Goal: Contribute content: Add original content to the website for others to see

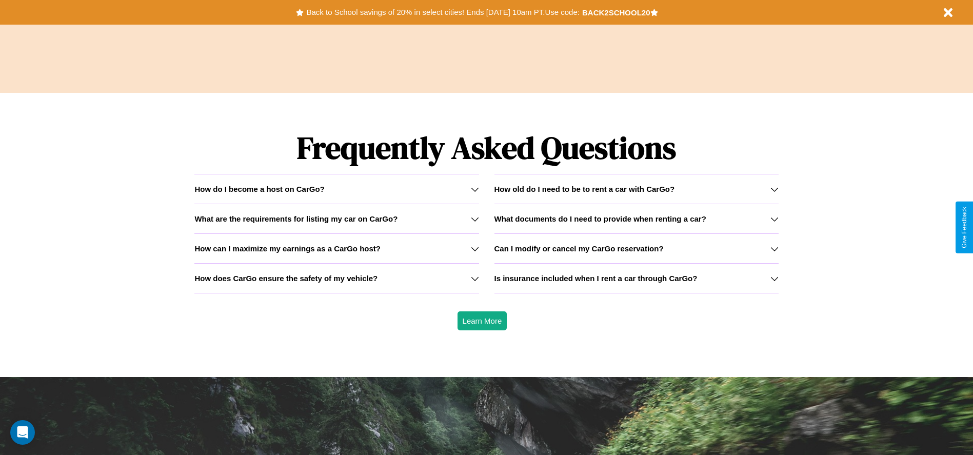
scroll to position [1471, 0]
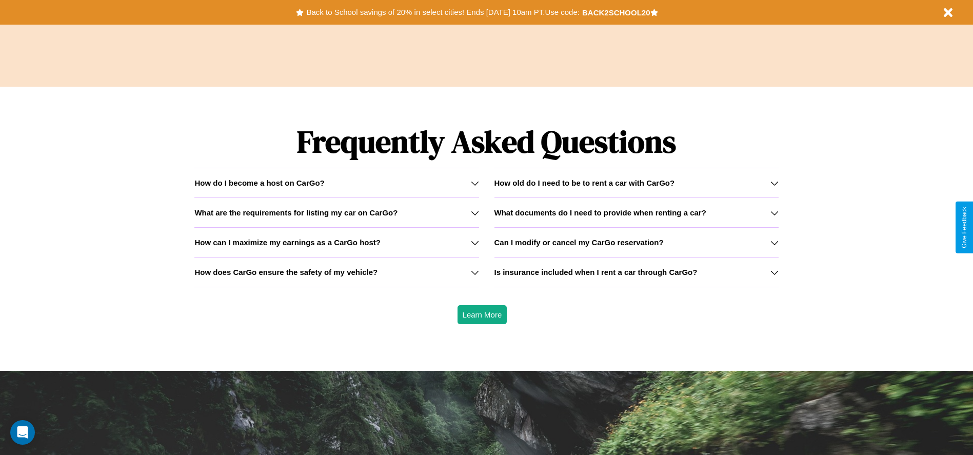
click at [636, 183] on h3 "How old do I need to be to rent a car with CarGo?" at bounding box center [584, 182] width 181 height 9
click at [774, 183] on icon at bounding box center [774, 183] width 8 height 8
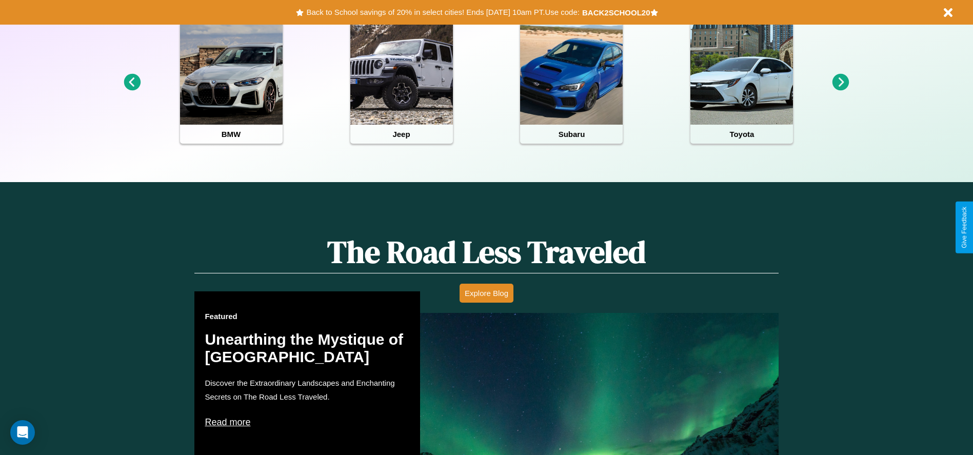
scroll to position [213, 0]
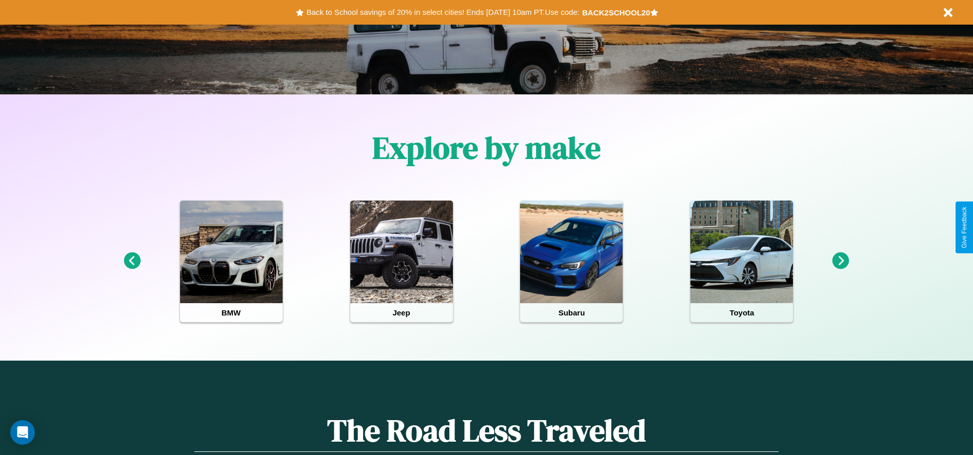
click at [841, 261] on icon at bounding box center [840, 260] width 17 height 17
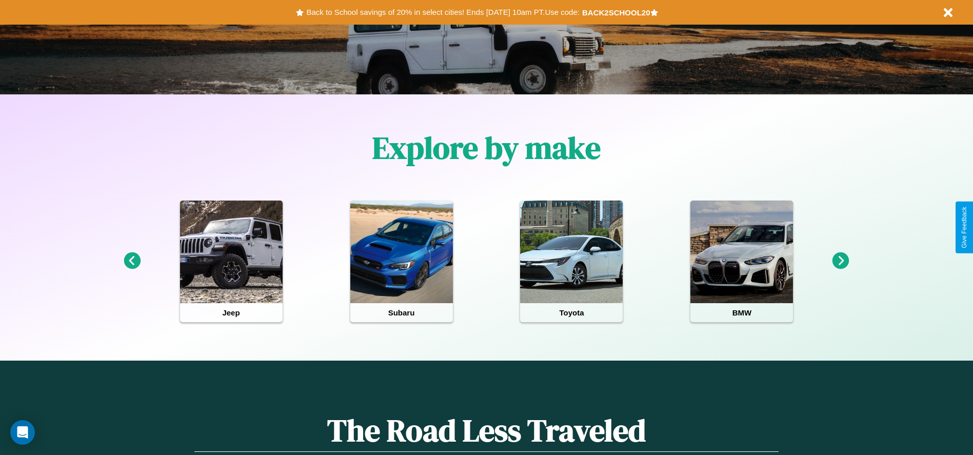
click at [841, 261] on icon at bounding box center [840, 260] width 17 height 17
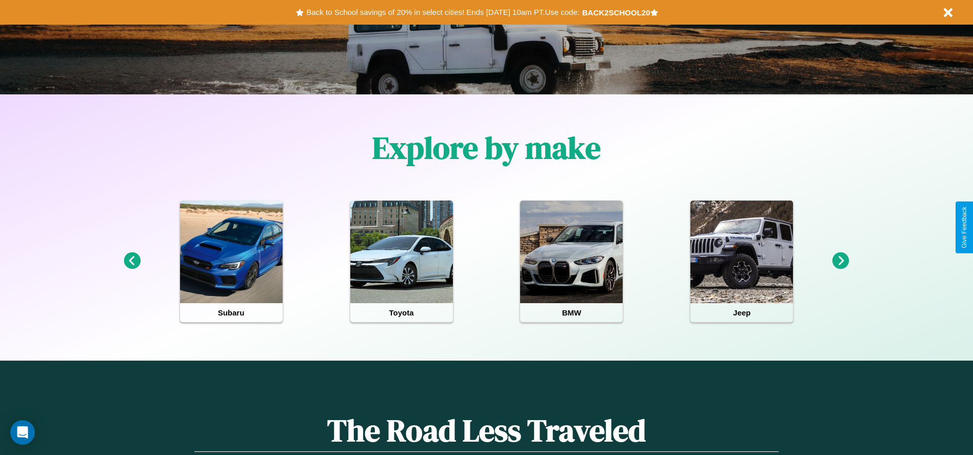
click at [132, 261] on icon at bounding box center [132, 260] width 17 height 17
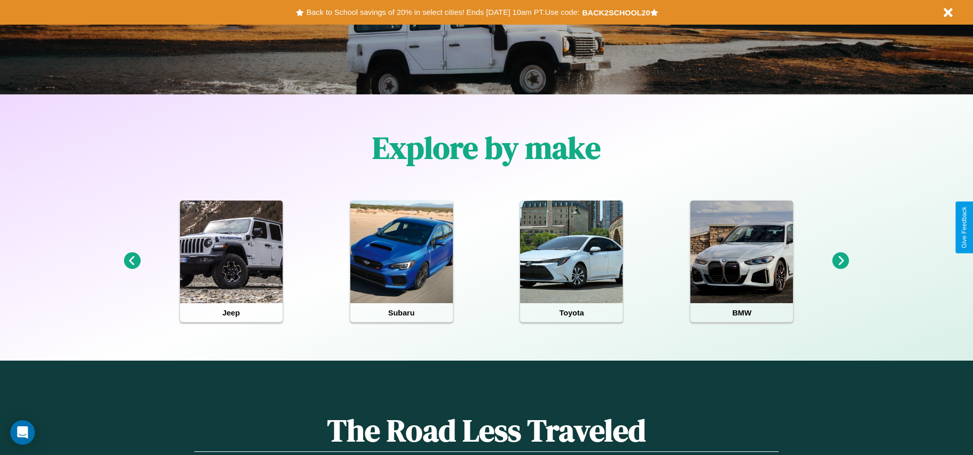
click at [841, 261] on icon at bounding box center [840, 260] width 17 height 17
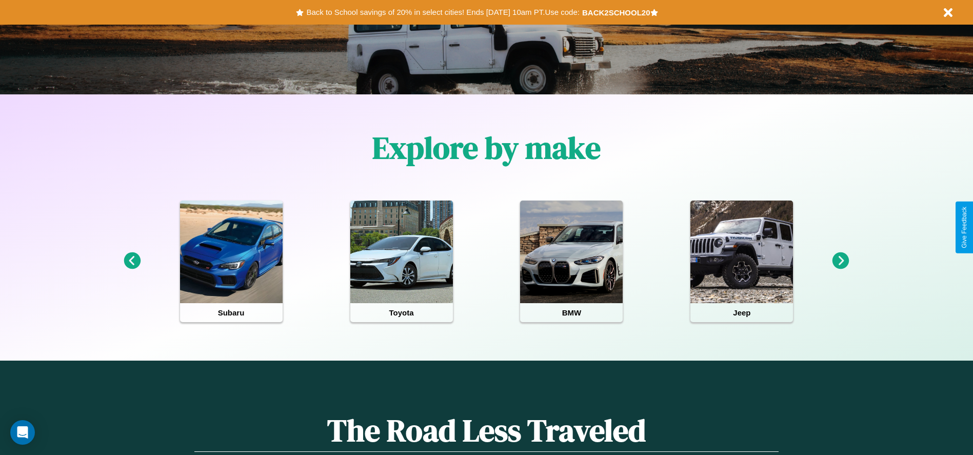
scroll to position [0, 0]
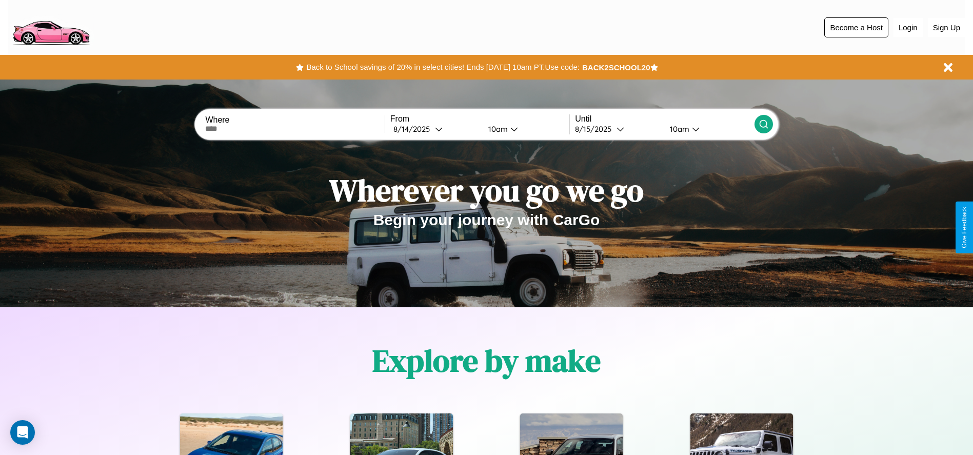
click at [856, 27] on button "Become a Host" at bounding box center [856, 27] width 64 height 20
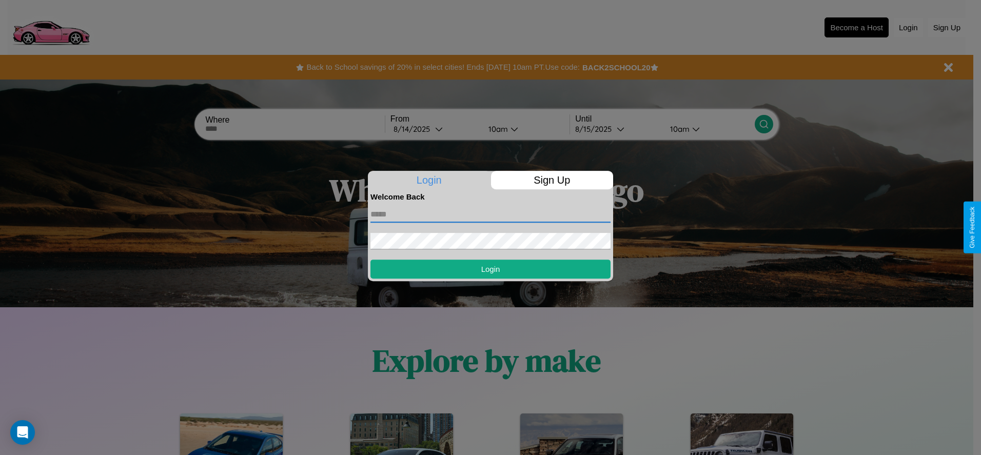
click at [490, 214] on input "text" at bounding box center [490, 214] width 240 height 16
type input "**********"
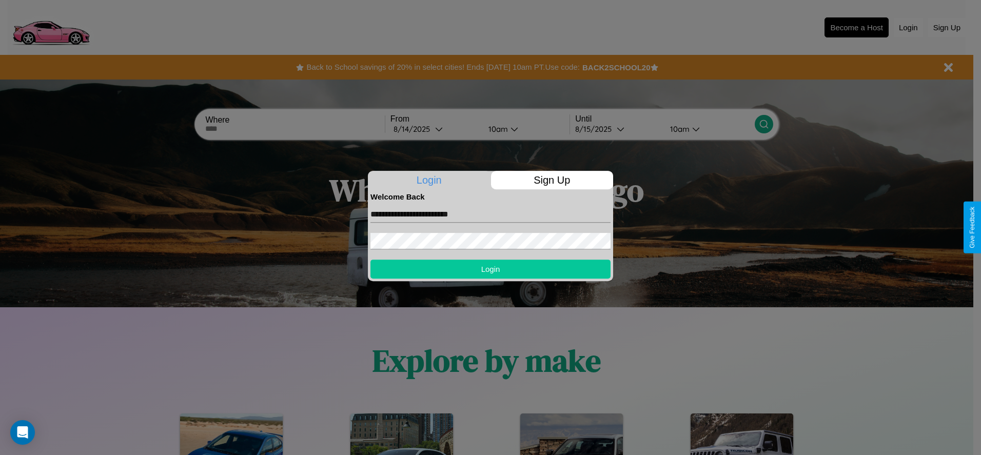
click at [490, 269] on button "Login" at bounding box center [490, 269] width 240 height 19
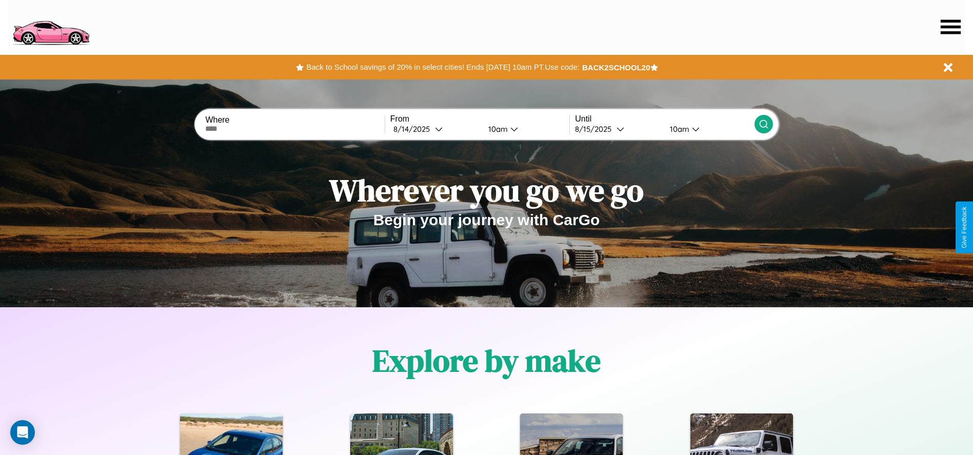
click at [950, 27] on icon at bounding box center [951, 26] width 20 height 14
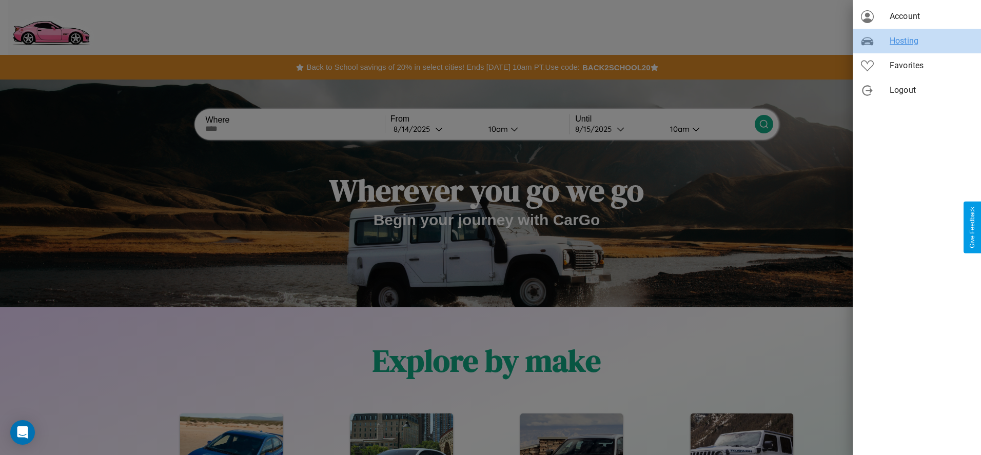
click at [917, 41] on span "Hosting" at bounding box center [930, 41] width 83 height 12
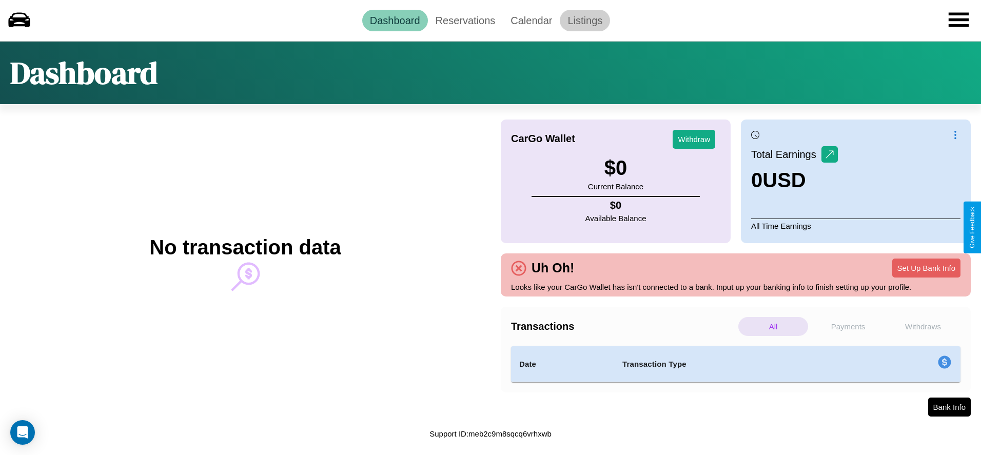
click at [585, 20] on link "Listings" at bounding box center [585, 21] width 50 height 22
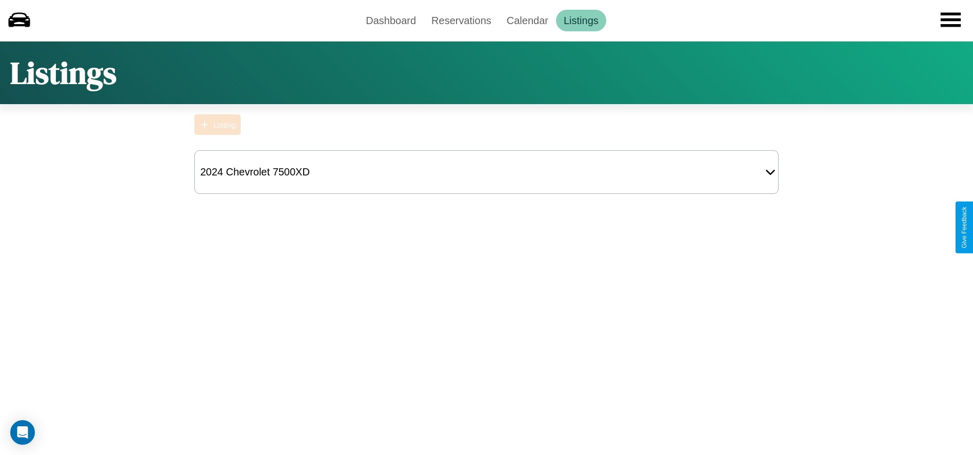
click at [217, 125] on div "Listing" at bounding box center [224, 125] width 22 height 9
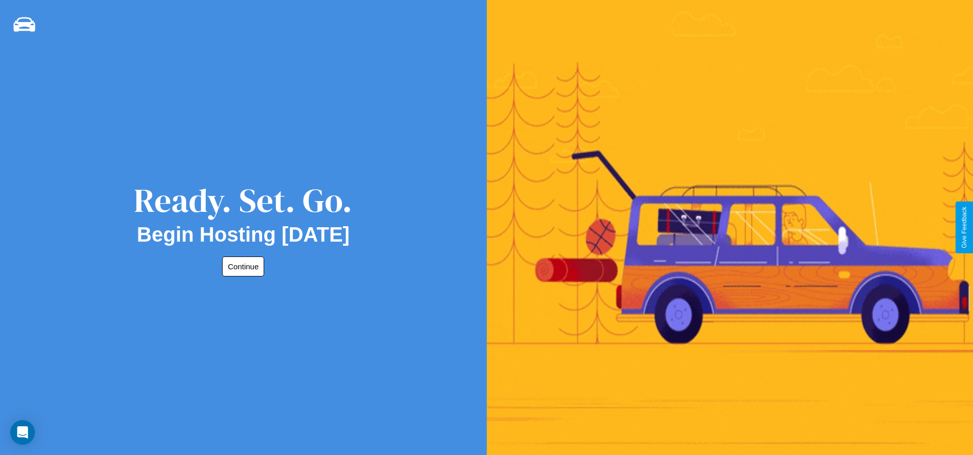
click at [241, 266] on button "Continue" at bounding box center [243, 266] width 42 height 20
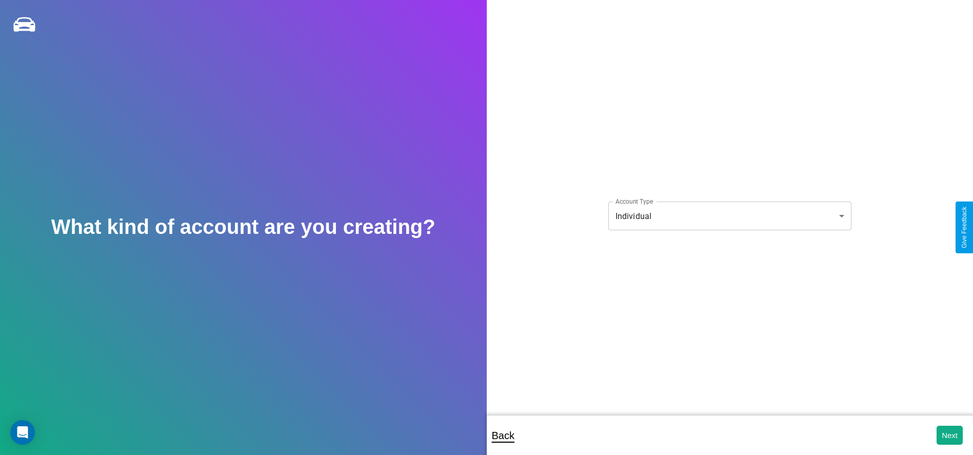
click at [729, 216] on body "**********" at bounding box center [486, 234] width 973 height 469
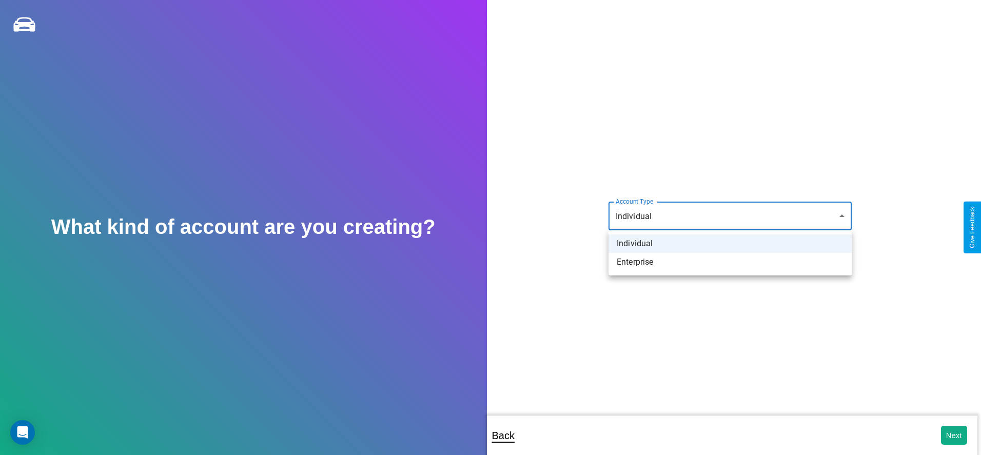
click at [730, 244] on li "Individual" at bounding box center [729, 243] width 243 height 18
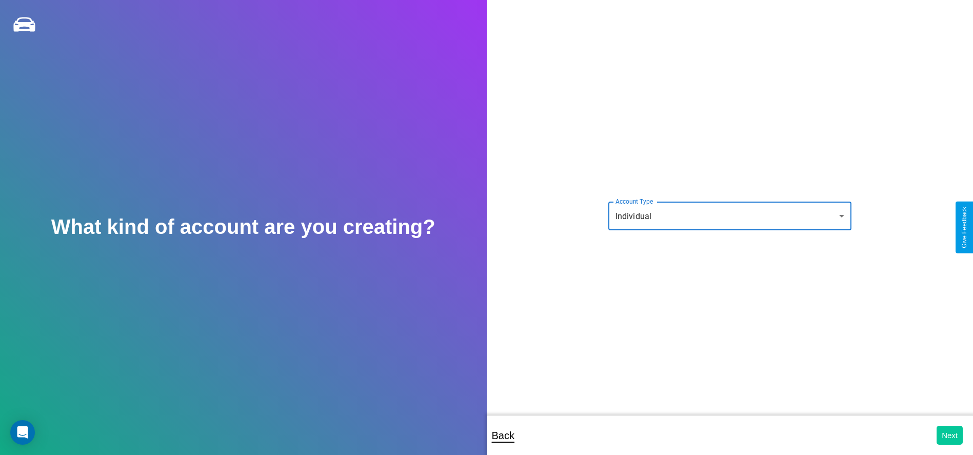
click at [949, 435] on button "Next" at bounding box center [950, 435] width 26 height 19
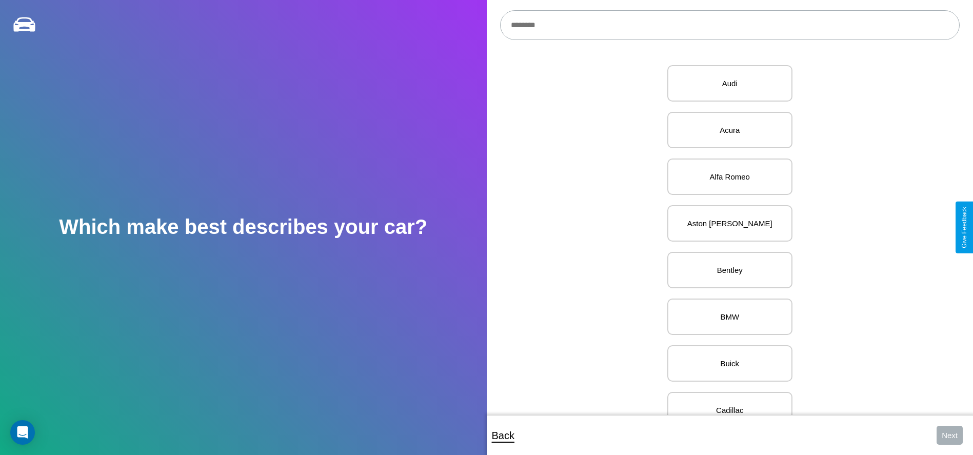
click at [729, 25] on input "text" at bounding box center [730, 25] width 460 height 30
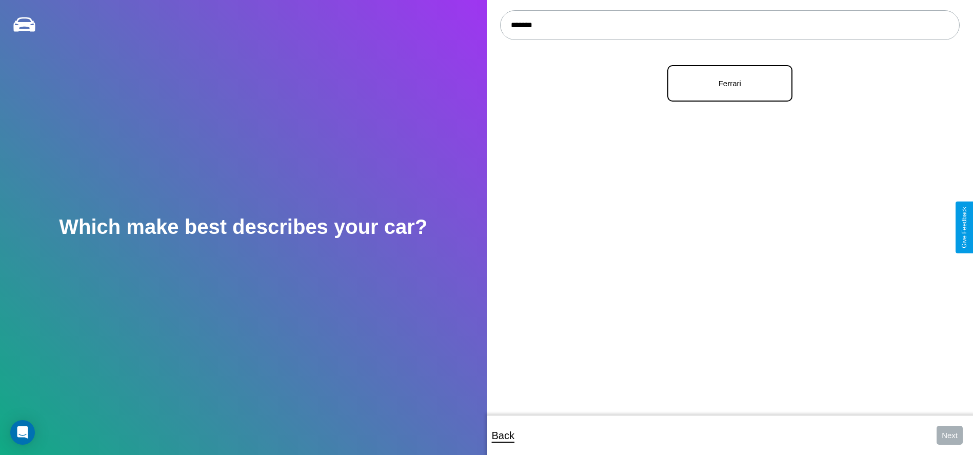
type input "*******"
click at [726, 84] on p "Ferrari" at bounding box center [730, 83] width 103 height 14
click at [949, 435] on button "Next" at bounding box center [950, 435] width 26 height 19
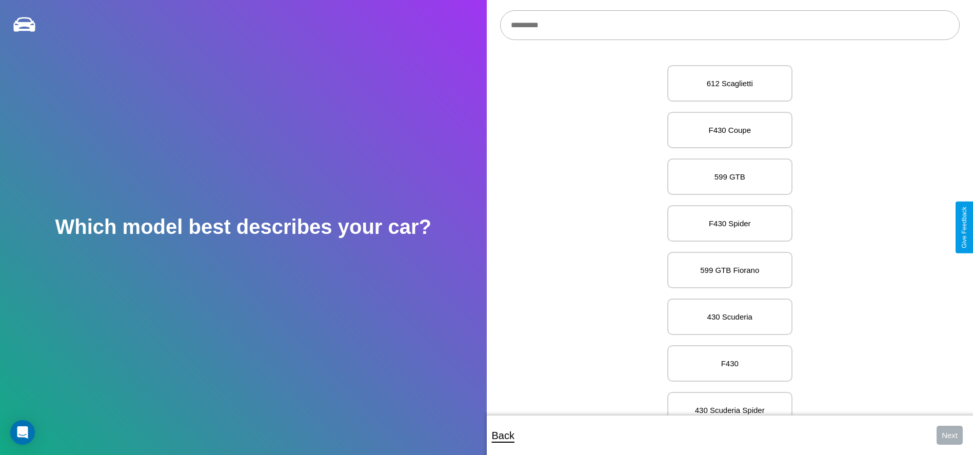
click at [729, 25] on input "text" at bounding box center [730, 25] width 460 height 30
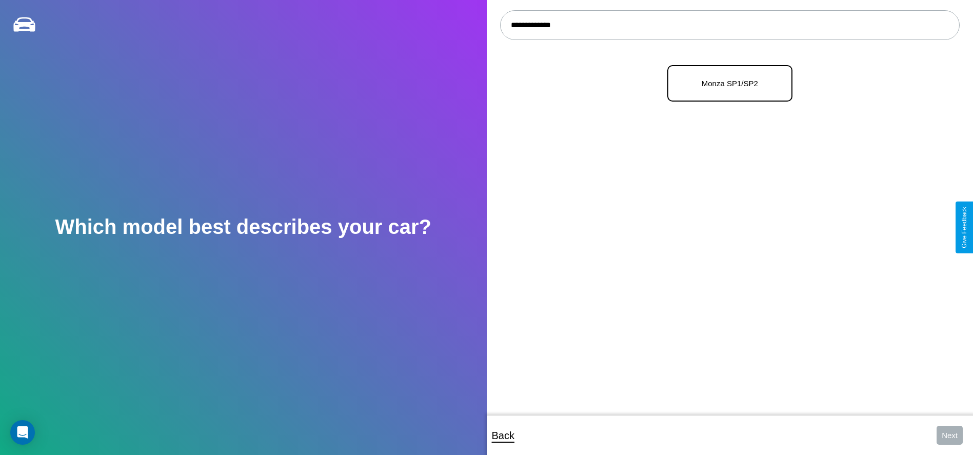
type input "**********"
click at [726, 84] on p "Monza SP1/SP2" at bounding box center [730, 83] width 103 height 14
click at [949, 435] on button "Next" at bounding box center [950, 435] width 26 height 19
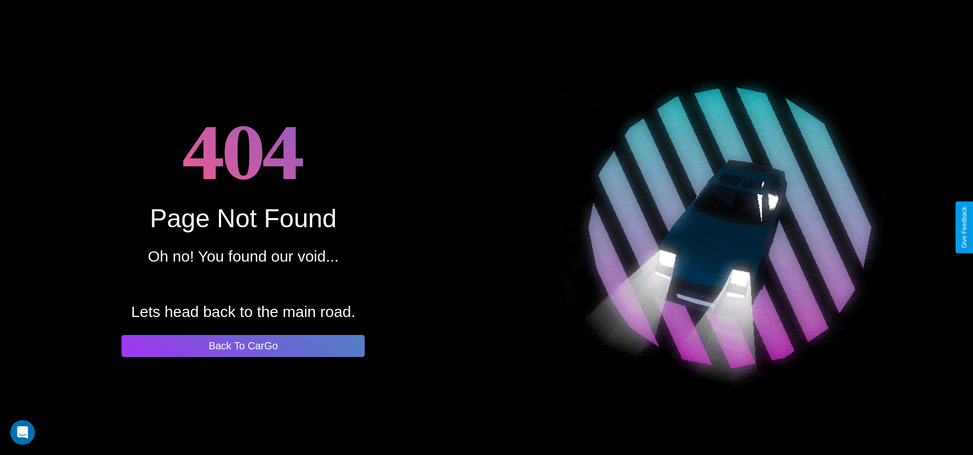
click at [243, 346] on button "Back To CarGo" at bounding box center [243, 346] width 243 height 22
